Goal: Task Accomplishment & Management: Manage account settings

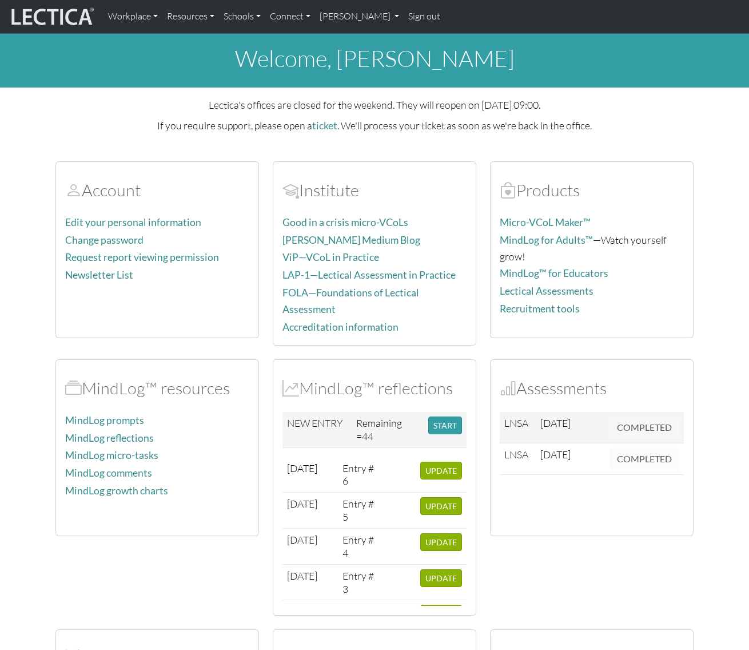
scroll to position [156, 0]
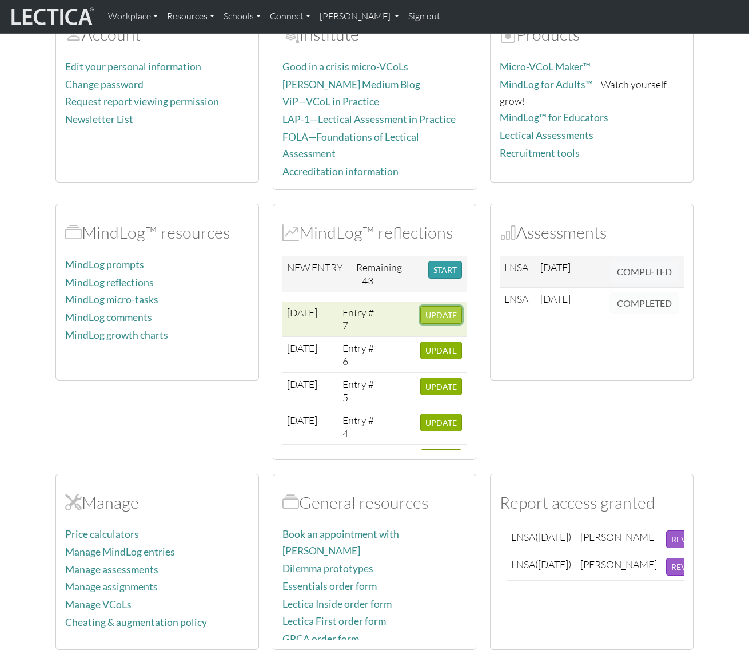
click at [434, 311] on span "UPDATE" at bounding box center [441, 315] width 31 height 10
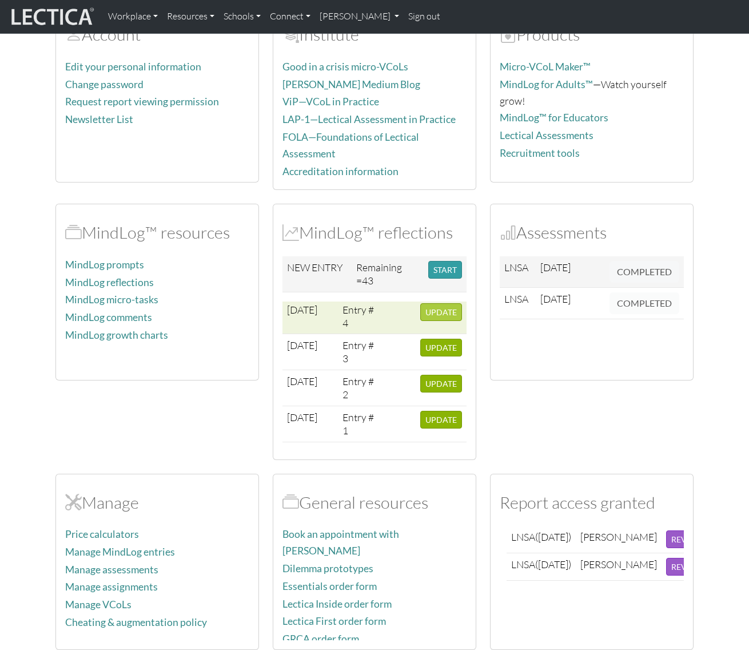
scroll to position [111, 0]
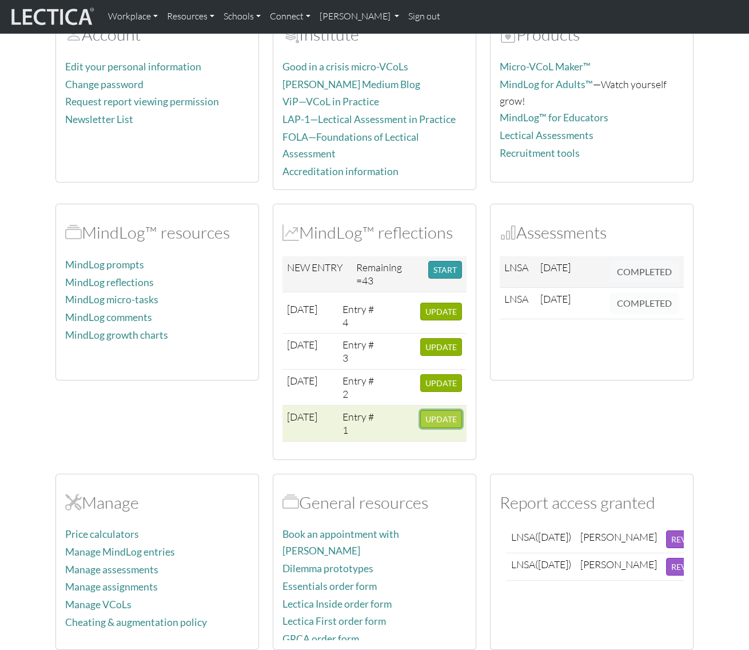
click at [443, 414] on span "UPDATE" at bounding box center [441, 419] width 31 height 10
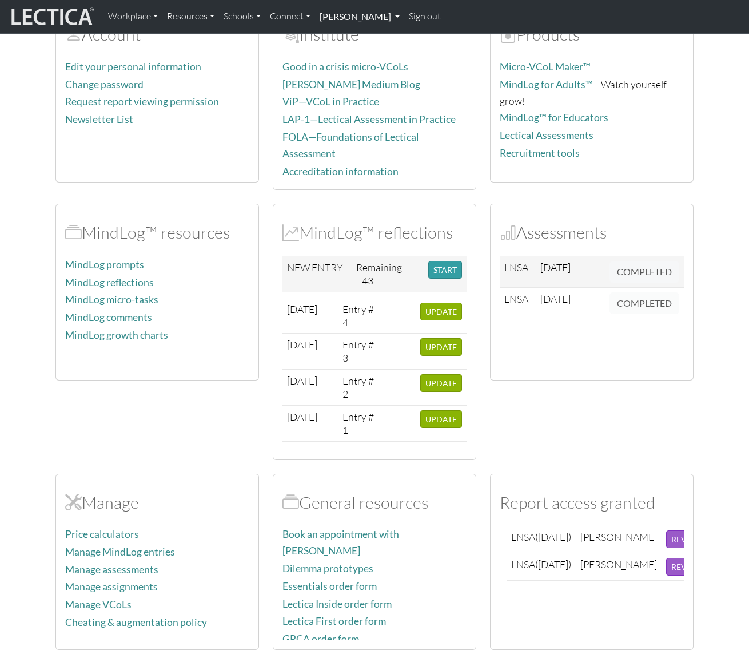
click at [393, 13] on link "[PERSON_NAME]" at bounding box center [359, 17] width 89 height 24
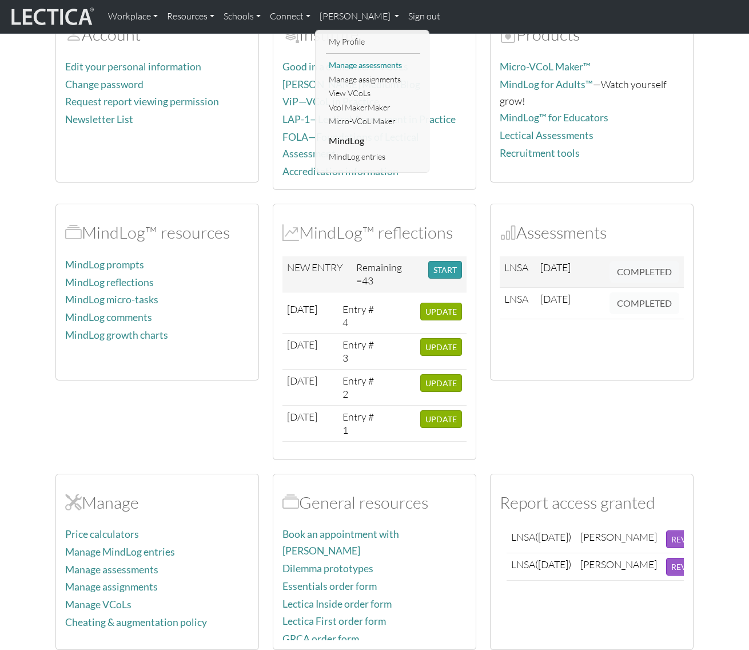
click at [361, 63] on link "Manage assessments" at bounding box center [373, 65] width 94 height 14
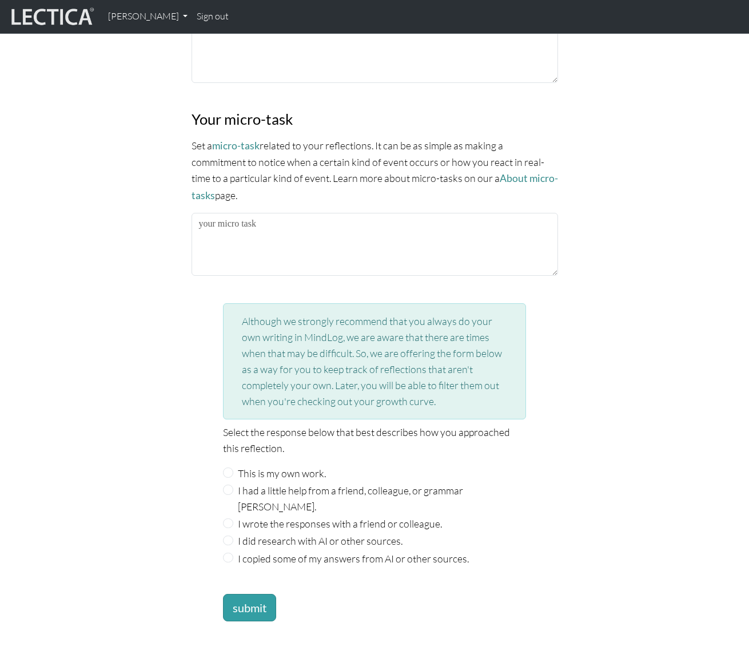
scroll to position [1327, 0]
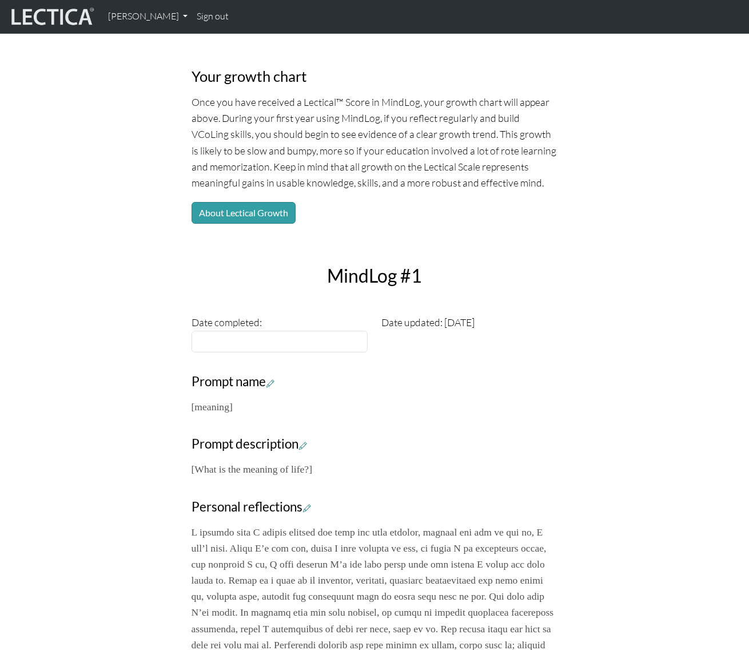
scroll to position [260, 0]
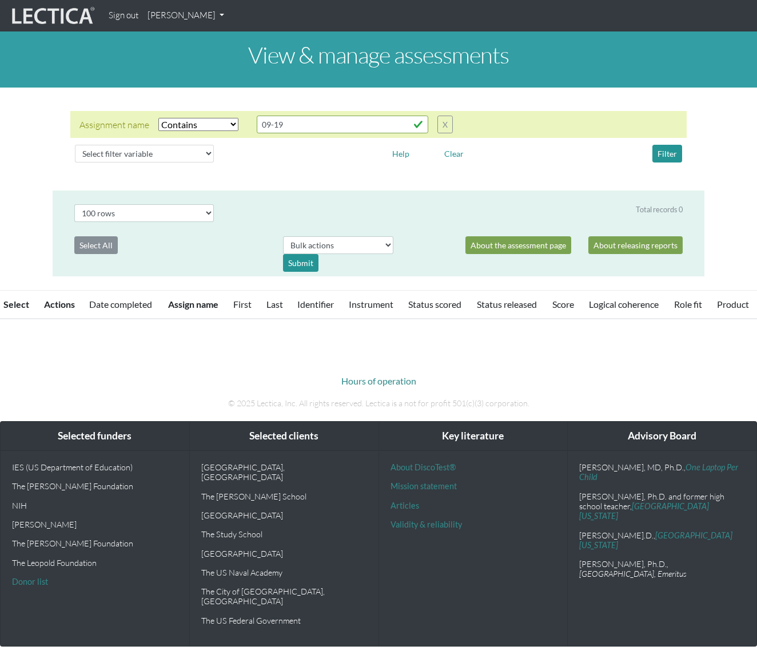
select select "icontains"
select select "100"
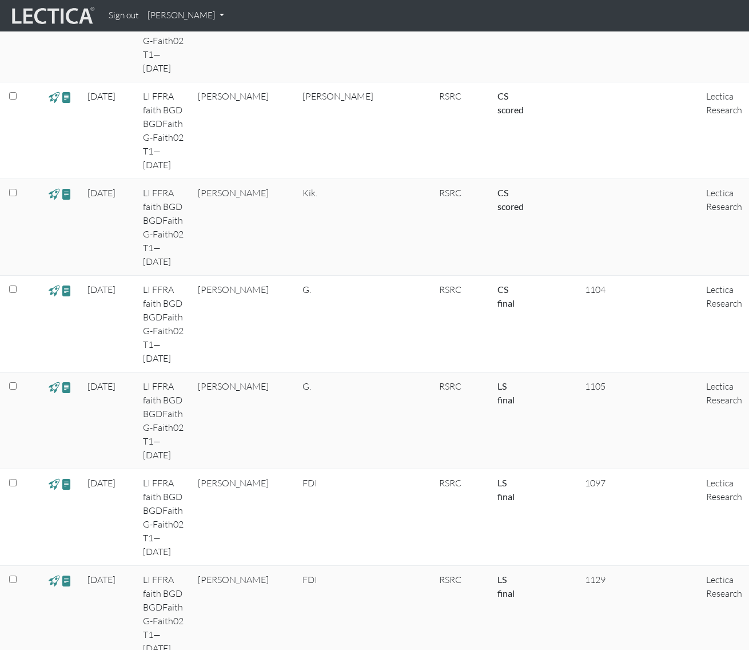
scroll to position [369, 0]
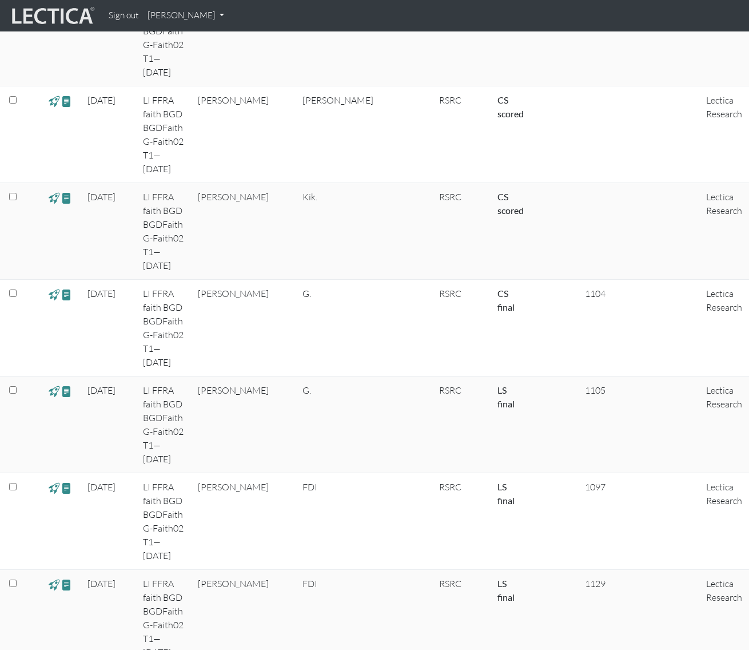
drag, startPoint x: 751, startPoint y: 47, endPoint x: 755, endPoint y: 95, distance: 47.6
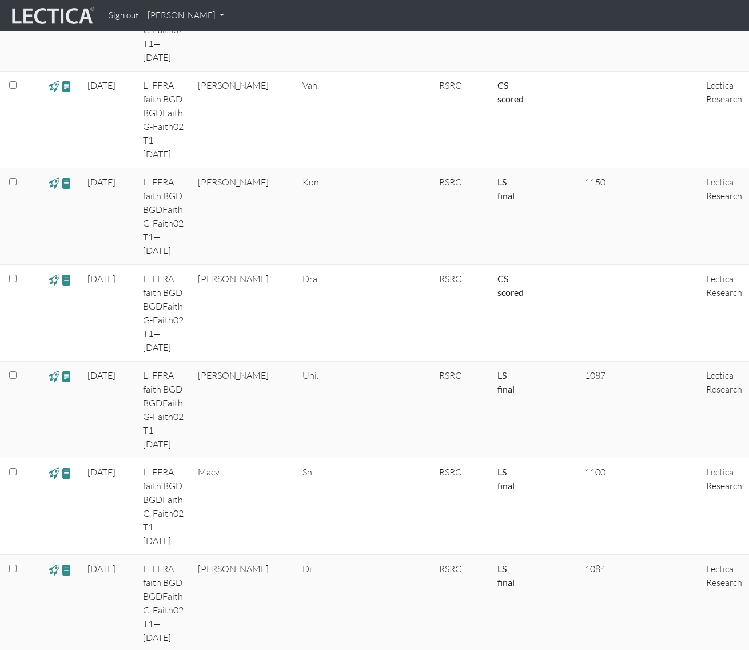
scroll to position [4061, 0]
